Goal: Check status

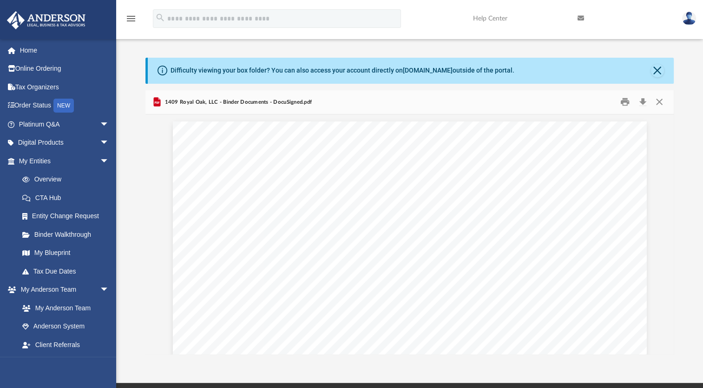
scroll to position [204, 520]
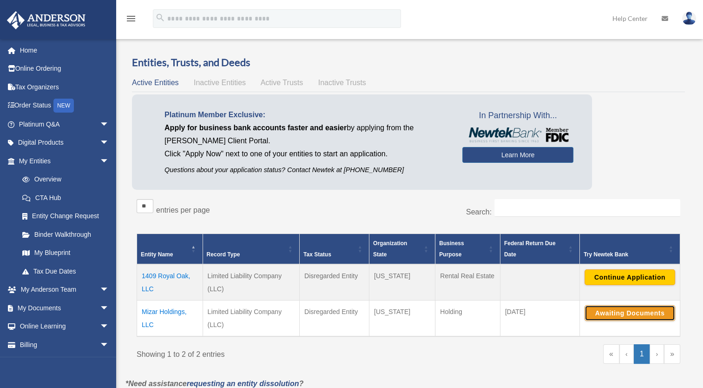
click at [613, 306] on button "Awaiting Documents" at bounding box center [630, 313] width 91 height 16
